Goal: Transaction & Acquisition: Purchase product/service

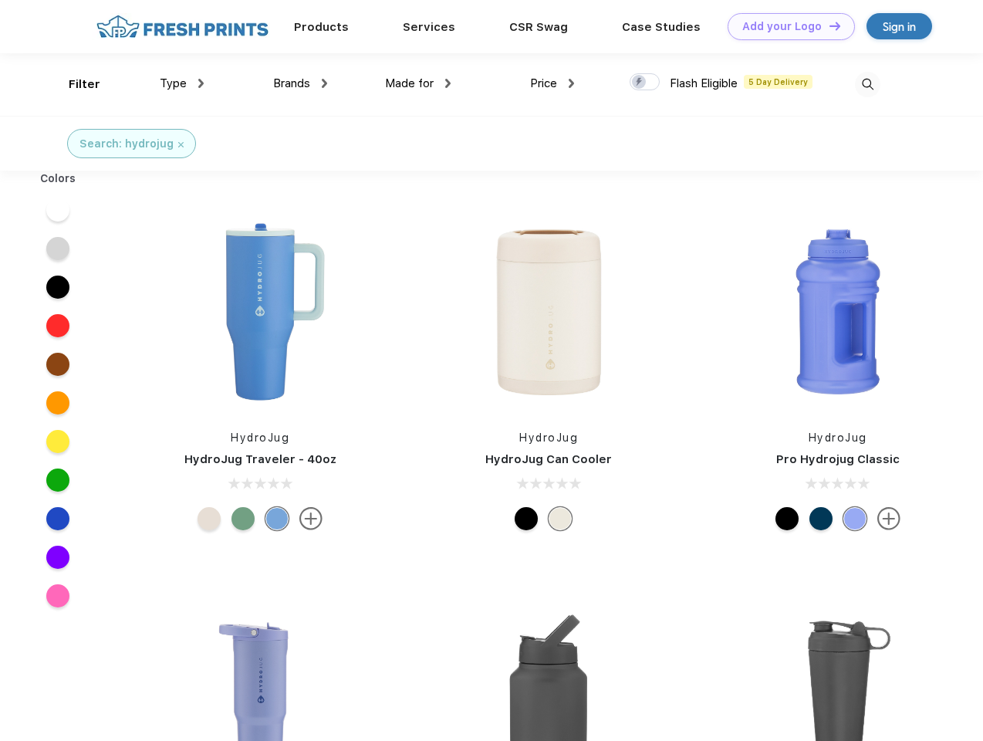
click at [786, 26] on link "Add your Logo Design Tool" at bounding box center [791, 26] width 127 height 27
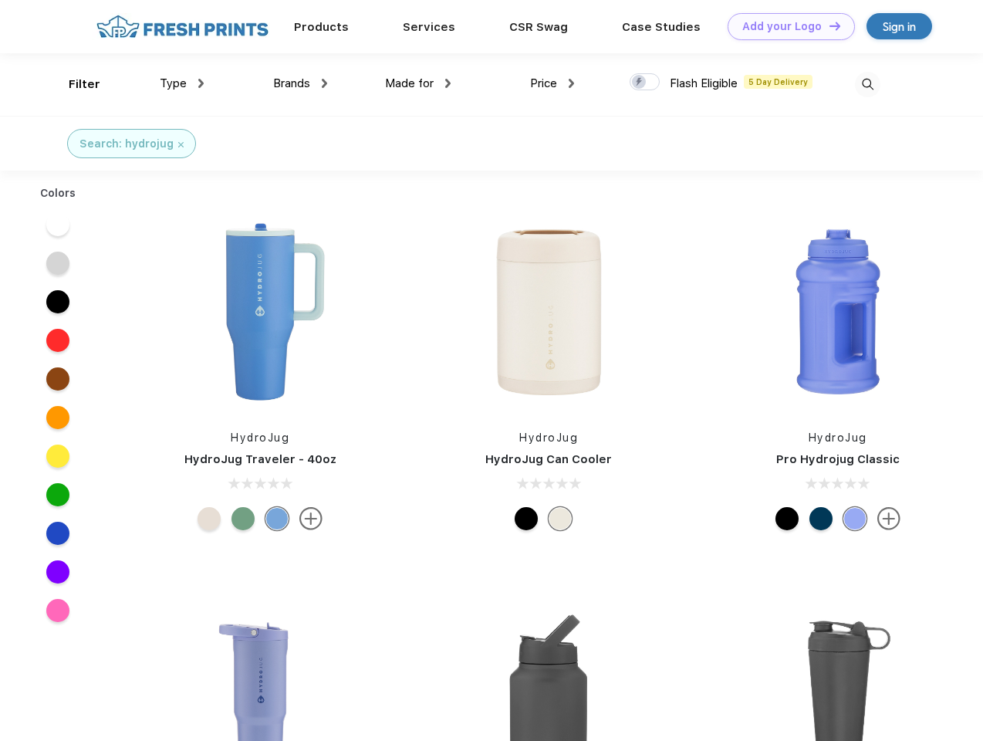
click at [0, 0] on div "Design Tool" at bounding box center [0, 0] width 0 height 0
click at [828, 25] on link "Add your Logo Design Tool" at bounding box center [791, 26] width 127 height 27
click at [74, 84] on div "Filter" at bounding box center [85, 85] width 32 height 18
click at [182, 83] on span "Type" at bounding box center [173, 83] width 27 height 14
click at [300, 83] on span "Brands" at bounding box center [291, 83] width 37 height 14
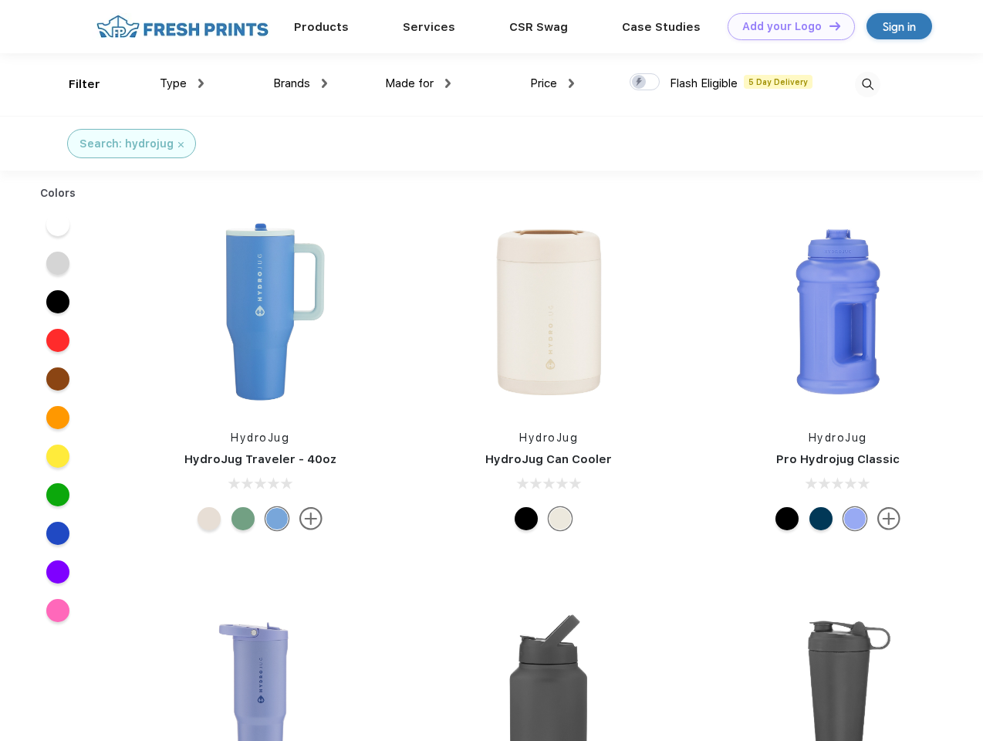
click at [418, 83] on span "Made for" at bounding box center [409, 83] width 49 height 14
click at [553, 83] on span "Price" at bounding box center [543, 83] width 27 height 14
click at [645, 83] on div at bounding box center [645, 81] width 30 height 17
click at [640, 83] on input "checkbox" at bounding box center [635, 78] width 10 height 10
click at [867, 84] on img at bounding box center [867, 84] width 25 height 25
